Goal: Understand process/instructions

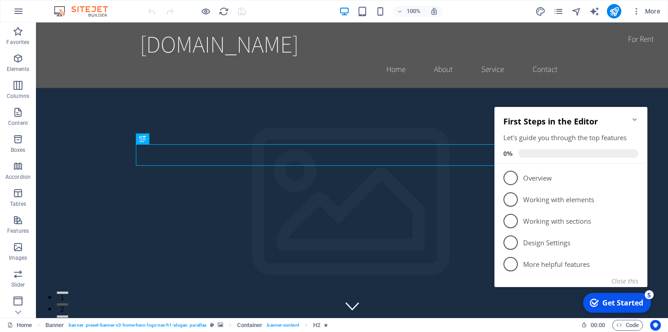
click at [612, 303] on div "Get Started" at bounding box center [622, 303] width 41 height 10
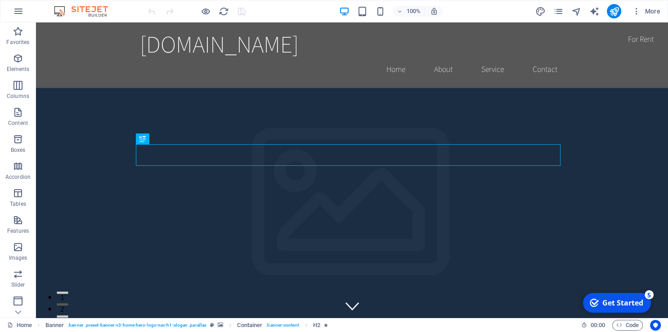
click at [612, 303] on div "Get Started" at bounding box center [622, 303] width 41 height 10
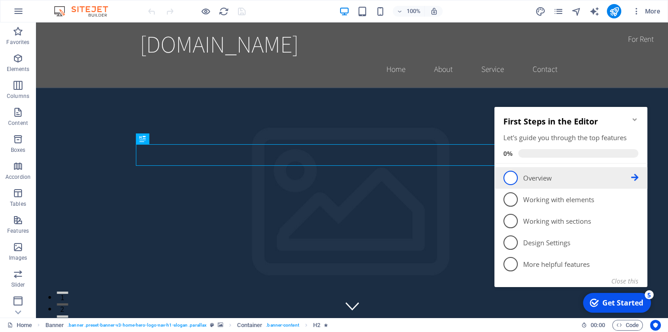
click at [516, 176] on span "1" at bounding box center [510, 178] width 14 height 14
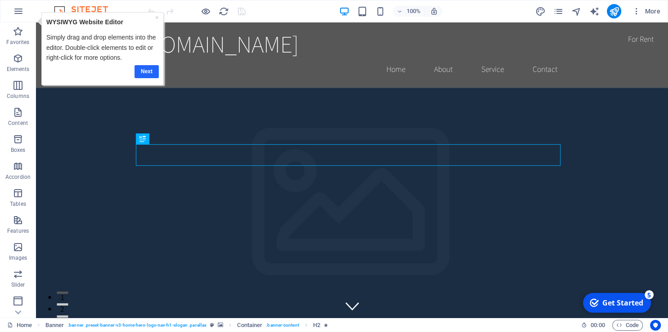
click at [142, 69] on link "Next" at bounding box center [146, 71] width 24 height 13
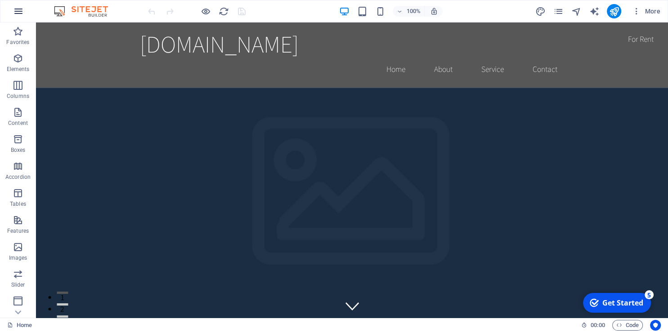
click at [19, 5] on button "button" at bounding box center [19, 11] width 22 height 22
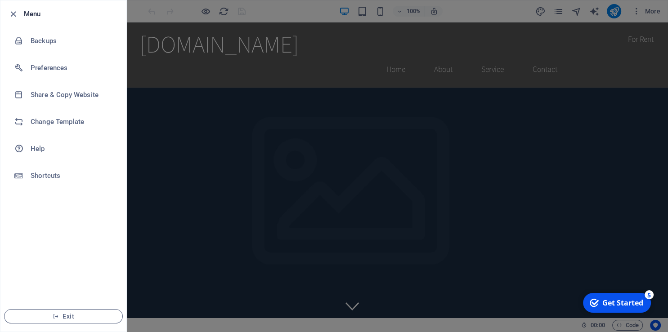
click at [134, 125] on div at bounding box center [334, 166] width 668 height 332
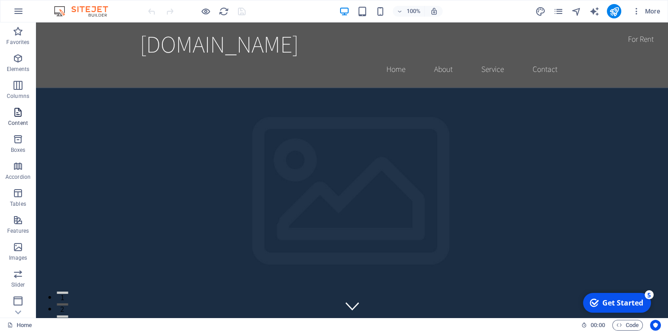
click at [18, 114] on icon "button" at bounding box center [18, 112] width 11 height 11
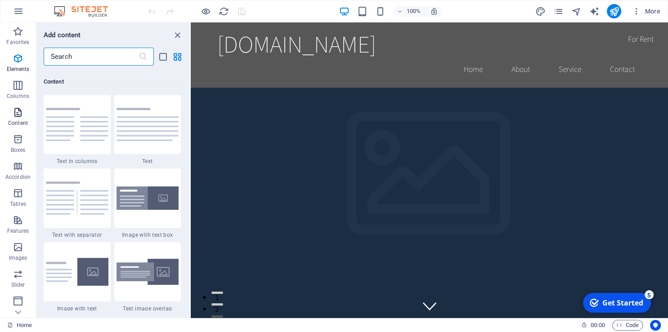
scroll to position [1573, 0]
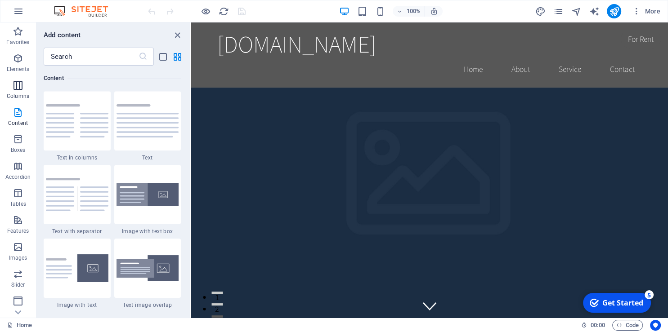
click at [17, 88] on icon "button" at bounding box center [18, 85] width 11 height 11
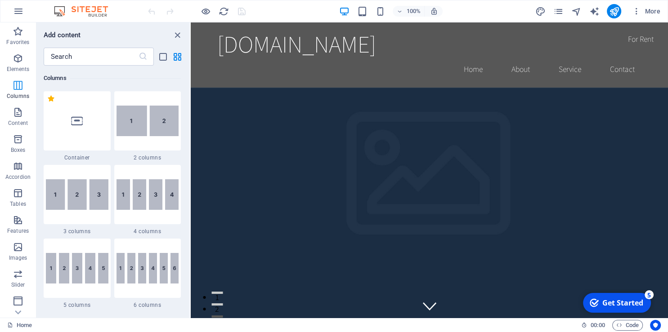
scroll to position [445, 0]
click at [15, 64] on icon "button" at bounding box center [18, 58] width 11 height 11
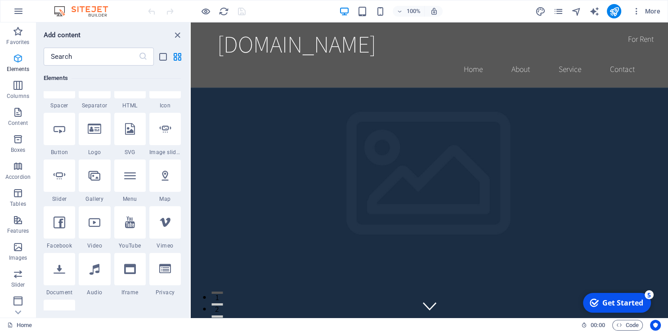
scroll to position [96, 0]
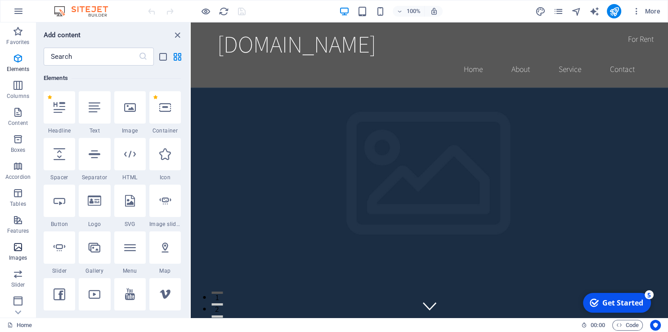
click at [13, 251] on icon "button" at bounding box center [18, 247] width 11 height 11
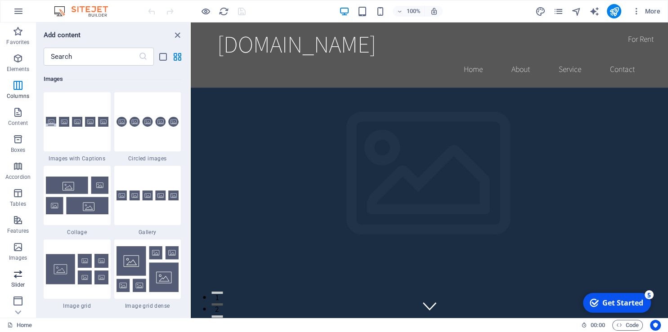
scroll to position [4559, 0]
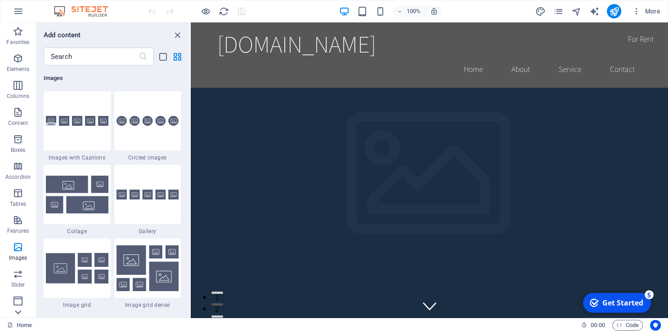
click at [15, 34] on icon at bounding box center [18, 28] width 13 height 13
click at [80, 11] on img at bounding box center [85, 11] width 67 height 11
click at [62, 11] on img at bounding box center [85, 11] width 67 height 11
drag, startPoint x: 566, startPoint y: 11, endPoint x: 561, endPoint y: 12, distance: 5.1
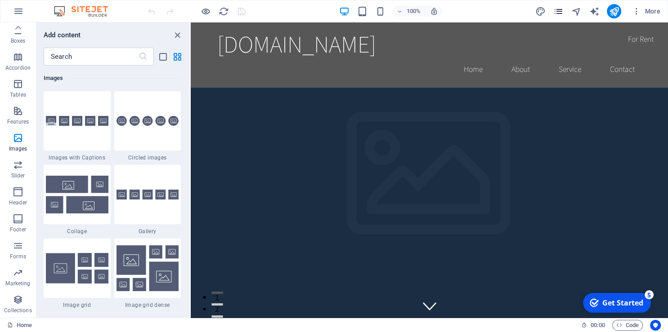
click at [562, 12] on div "More" at bounding box center [599, 11] width 129 height 14
click at [558, 13] on icon "pages" at bounding box center [558, 11] width 10 height 10
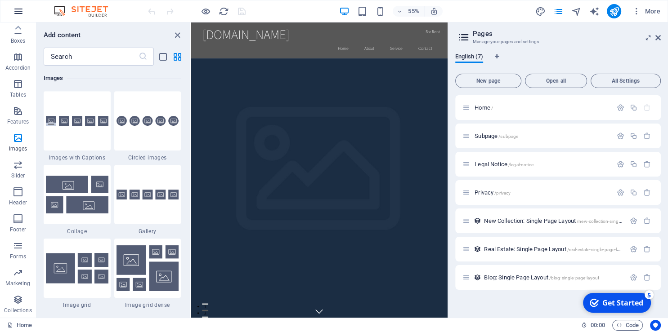
click at [17, 13] on icon "button" at bounding box center [18, 11] width 11 height 11
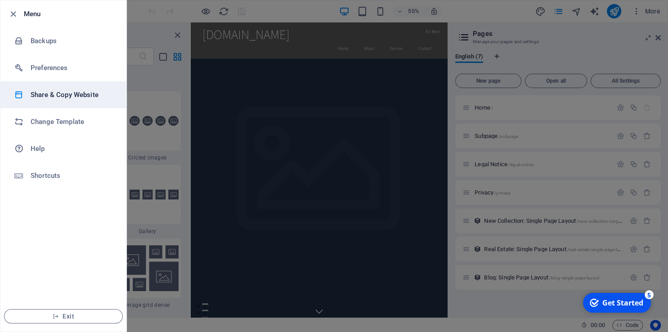
click at [45, 95] on h6 "Share & Copy Website" at bounding box center [72, 94] width 83 height 11
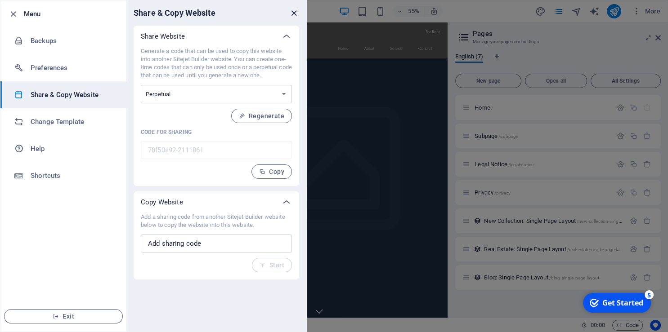
click at [293, 13] on icon "close" at bounding box center [294, 13] width 10 height 10
